Goal: Information Seeking & Learning: Learn about a topic

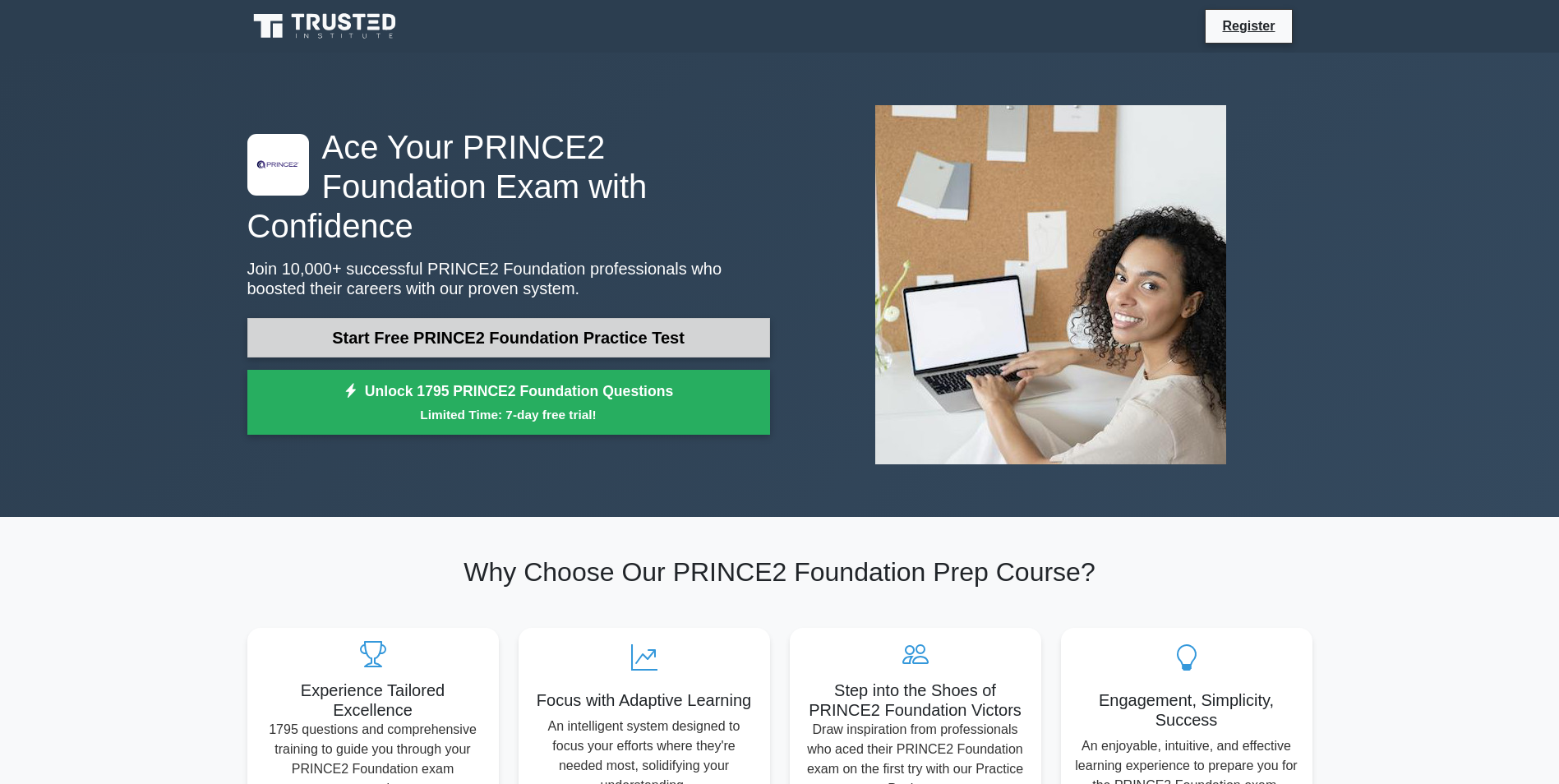
click at [456, 318] on link "Start Free PRINCE2 Foundation Practice Test" at bounding box center [508, 338] width 523 height 40
click at [437, 320] on link "Start Free PRINCE2 Foundation Practice Test" at bounding box center [508, 338] width 523 height 40
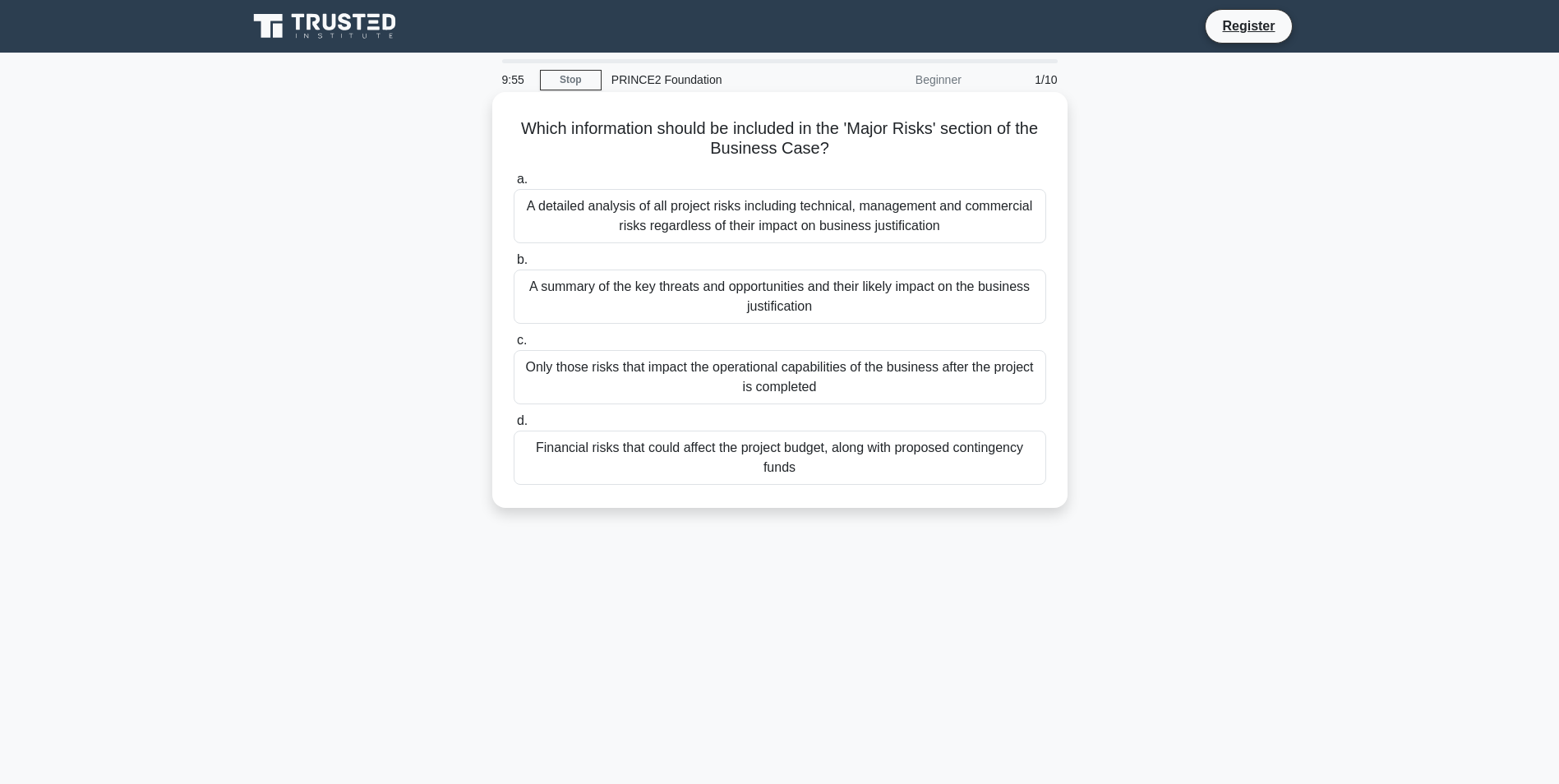
click at [657, 221] on div "A detailed analysis of all project risks including technical, management and co…" at bounding box center [780, 216] width 533 height 55
click at [514, 185] on input "a. A detailed analysis of all project risks including technical, management and…" at bounding box center [514, 179] width 0 height 10
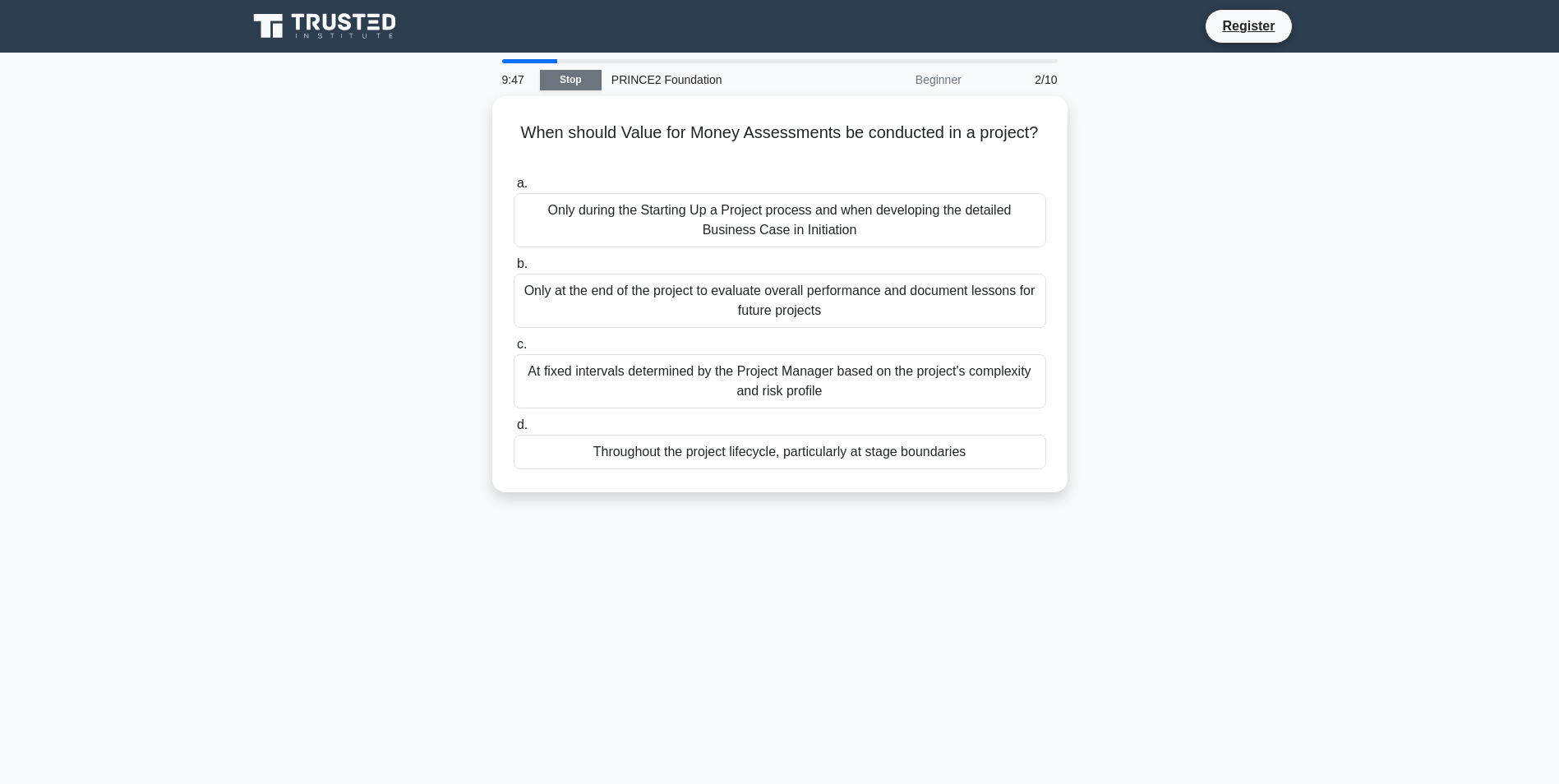
click at [558, 77] on link "Stop" at bounding box center [570, 81] width 62 height 21
